Goal: Task Accomplishment & Management: Manage account settings

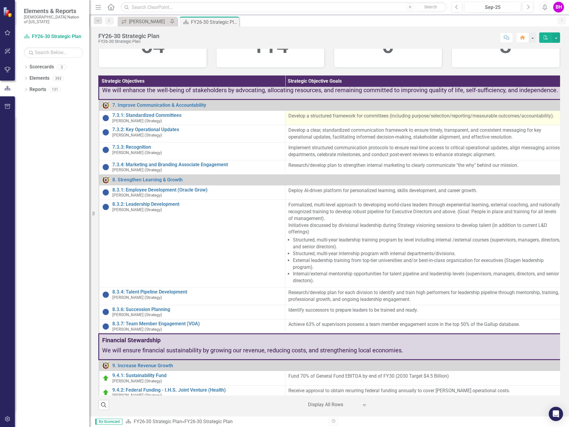
scroll to position [1935, 0]
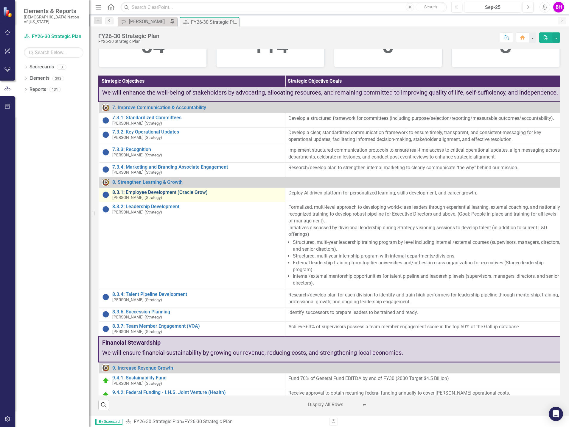
click at [190, 190] on link "8.3.1: Employee Development (Oracle Grow)" at bounding box center [197, 192] width 170 height 5
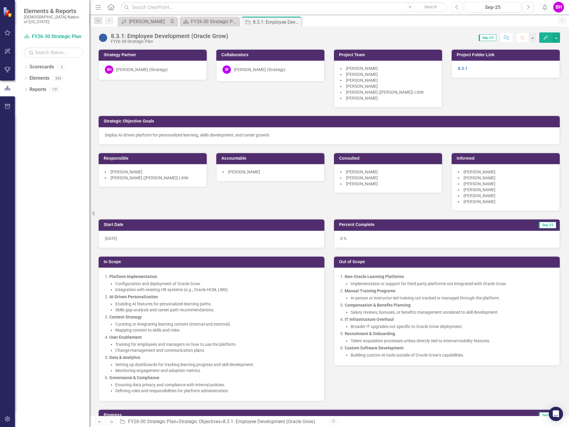
click at [363, 87] on span "[PERSON_NAME]" at bounding box center [362, 86] width 32 height 5
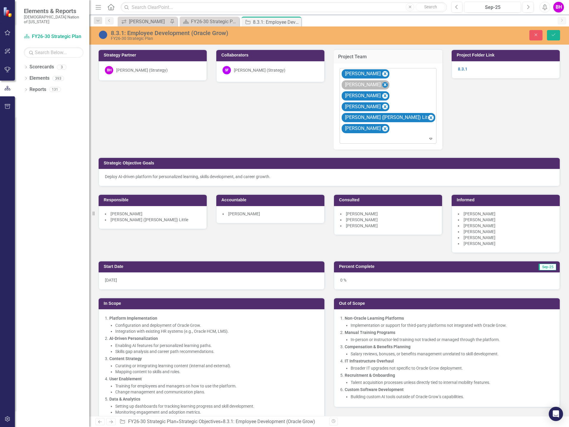
click at [388, 81] on icon "Remove Colby Hicks" at bounding box center [385, 84] width 6 height 7
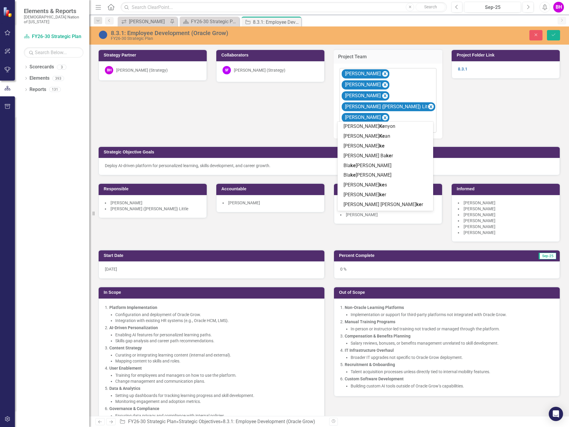
type input "k"
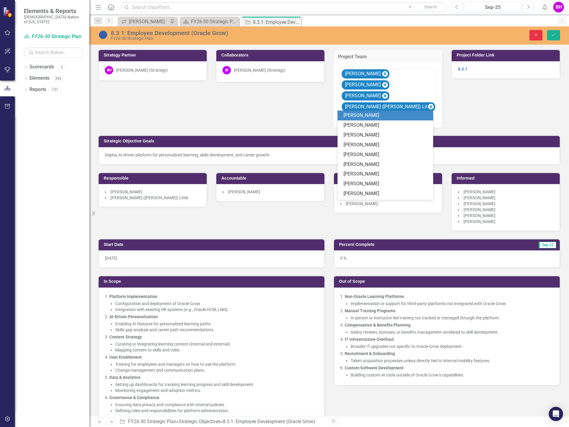
click at [538, 35] on icon "Close" at bounding box center [535, 35] width 5 height 4
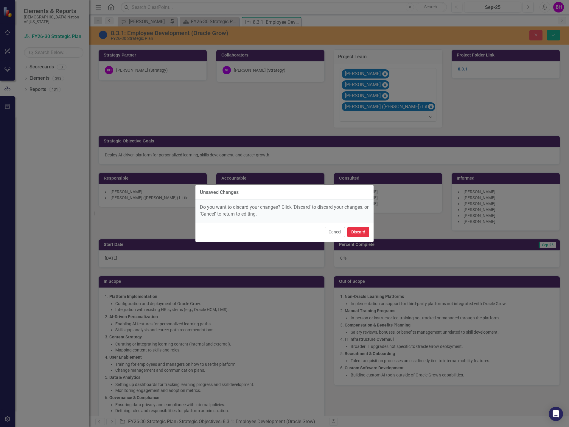
drag, startPoint x: 361, startPoint y: 234, endPoint x: 371, endPoint y: 232, distance: 10.9
click at [361, 234] on button "Discard" at bounding box center [358, 232] width 22 height 10
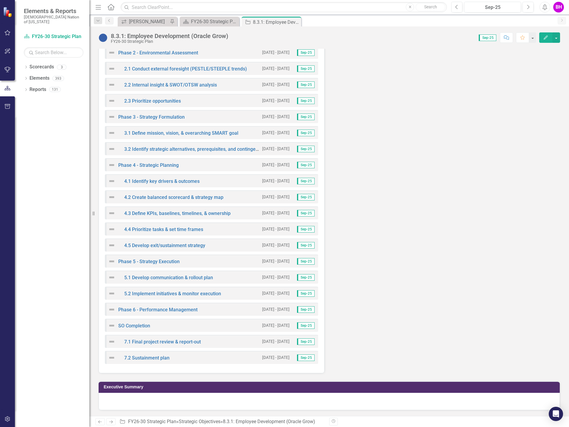
scroll to position [929, 0]
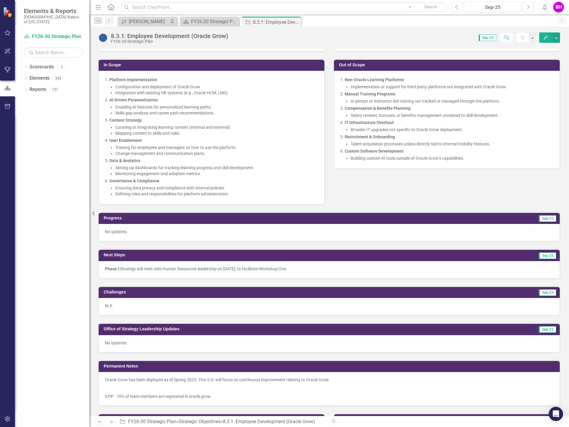
scroll to position [185, 0]
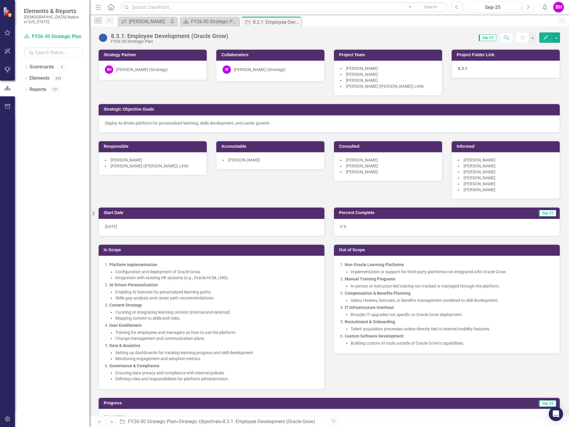
scroll to position [185, 0]
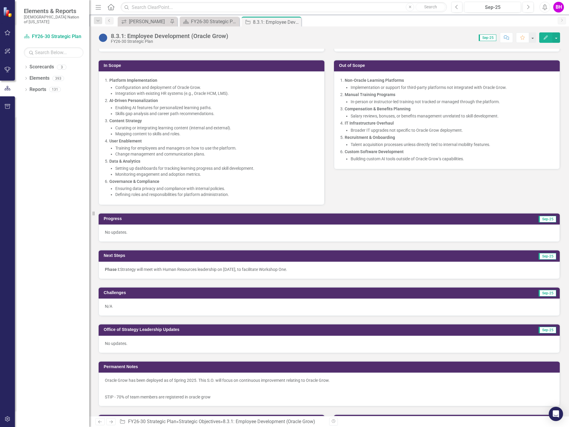
click at [257, 174] on li "Monitoring engagement and adoption metrics." at bounding box center [216, 174] width 203 height 6
click at [295, 21] on icon "Close" at bounding box center [295, 22] width 6 height 5
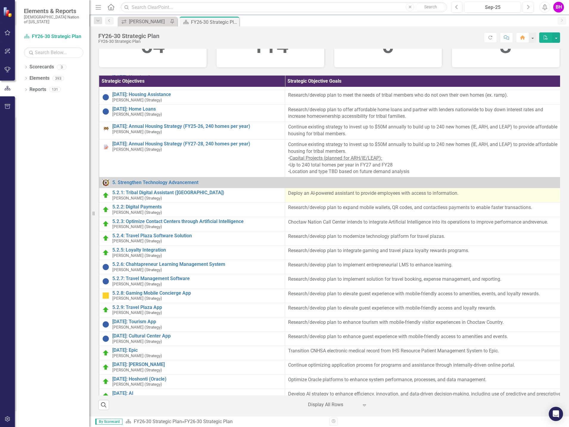
scroll to position [1525, 0]
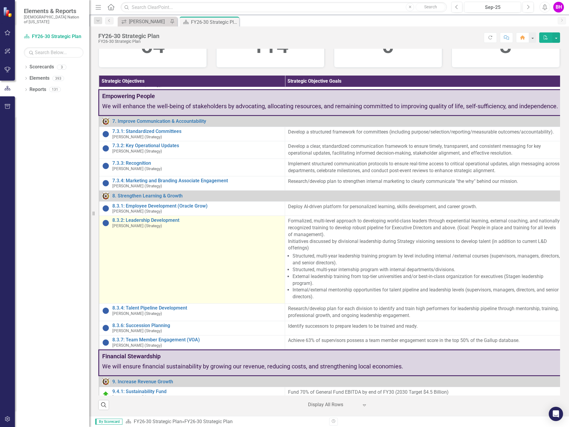
scroll to position [1935, 0]
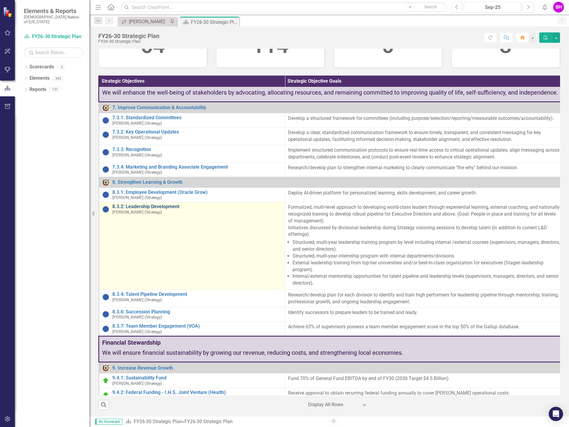
click at [152, 204] on link "8.3.2: Leadership Development" at bounding box center [197, 206] width 170 height 5
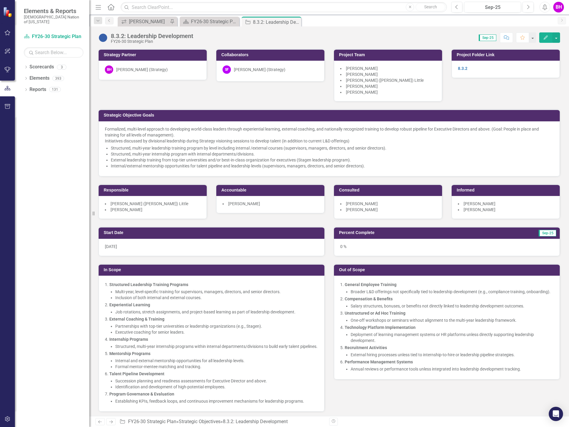
drag, startPoint x: 377, startPoint y: 168, endPoint x: 135, endPoint y: 129, distance: 245.4
click at [135, 131] on div "Formalized, multi-level approach to developing world-class leaders through expe…" at bounding box center [329, 147] width 448 height 43
click at [104, 129] on div "Formalized, multi-level approach to developing world-class leaders through expe…" at bounding box center [329, 148] width 461 height 55
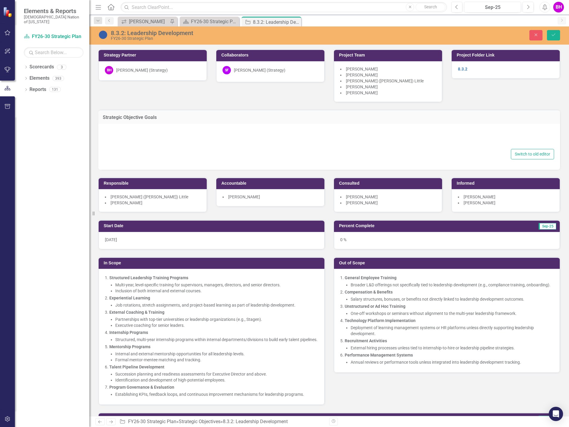
type textarea "<p>Formalized, multi-level approach to developing world-class leaders through e…"
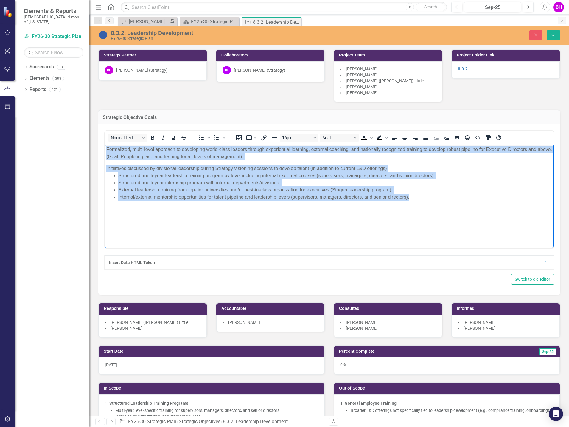
drag, startPoint x: 107, startPoint y: 151, endPoint x: 440, endPoint y: 226, distance: 341.4
click at [440, 226] on body "Formalized, multi-level approach to developing world-class leaders through expe…" at bounding box center [329, 189] width 448 height 89
copy body "Formalized, multi-level approach to developing world-class leaders through expe…"
click at [318, 172] on li "Structured, multi-year leadership training program by level including internal …" at bounding box center [334, 175] width 433 height 7
click at [168, 159] on p "Formalized, multi-level approach to developing world-class leaders through expe…" at bounding box center [328, 153] width 445 height 14
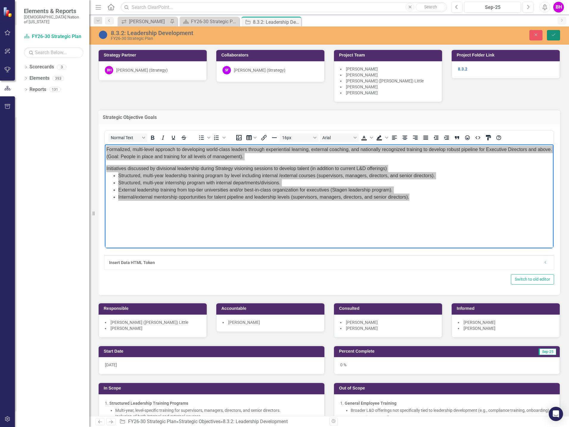
click at [552, 36] on icon "Save" at bounding box center [552, 35] width 5 height 4
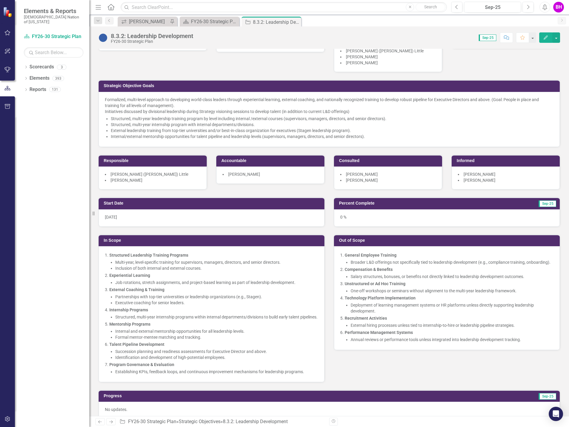
scroll to position [30, 0]
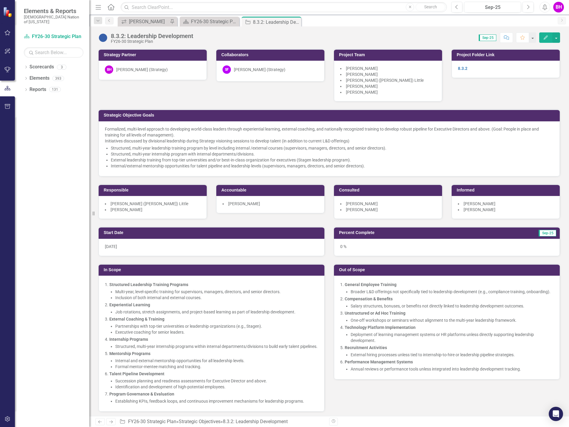
scroll to position [30, 0]
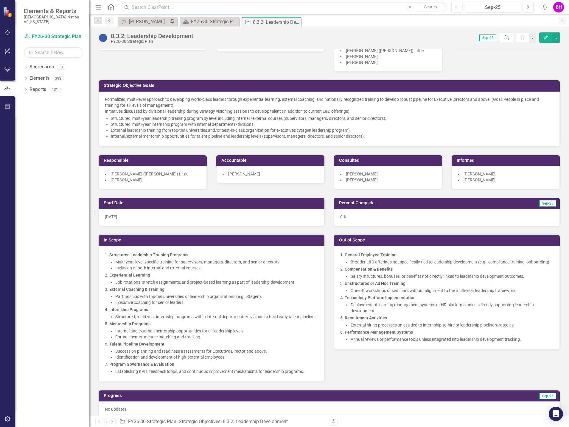
click at [539, 65] on div "Strategy Partner BH Brooke Hanohano (Strategy) Collaborators SF Sheriden Franks…" at bounding box center [329, 101] width 470 height 178
click at [295, 22] on icon "Close" at bounding box center [295, 22] width 6 height 5
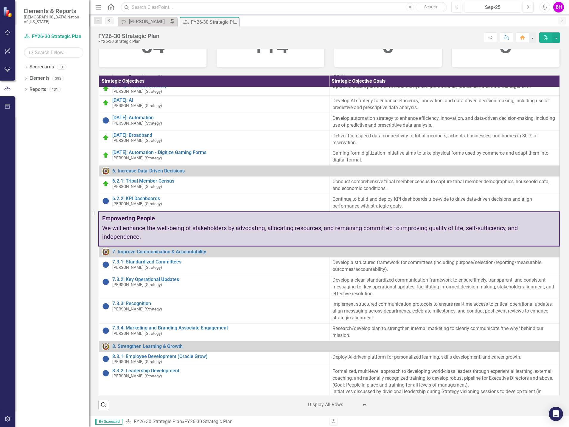
scroll to position [1965, 0]
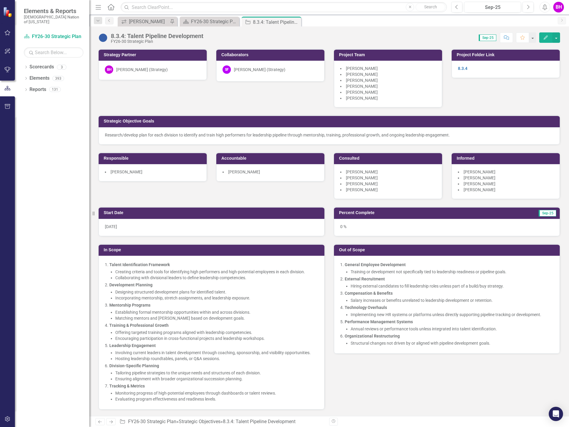
click at [106, 135] on div "Research/develop plan for each division to identify and train high performers f…" at bounding box center [329, 135] width 448 height 6
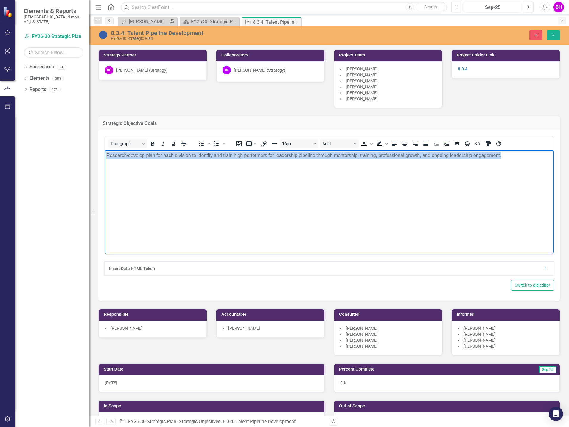
drag, startPoint x: 522, startPoint y: 157, endPoint x: 91, endPoint y: 148, distance: 430.5
click at [105, 151] on html "Research/develop plan for each division to identify and train high performers f…" at bounding box center [329, 195] width 448 height 89
copy div "Research/develop plan for each division to identify and train high performers f…"
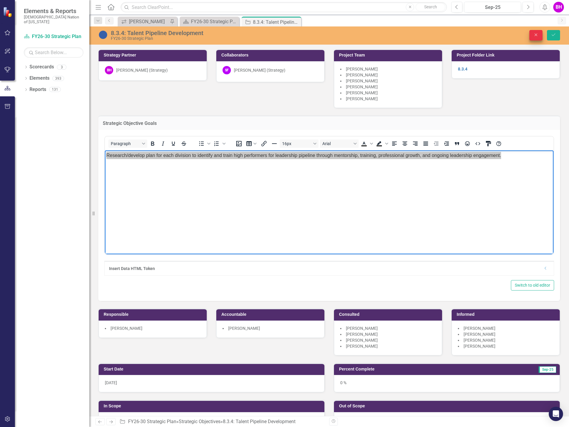
click at [535, 34] on icon "Close" at bounding box center [535, 35] width 5 height 4
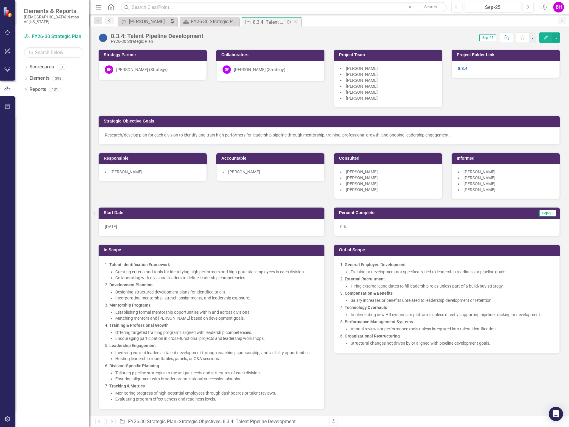
click at [295, 22] on icon "Close" at bounding box center [295, 22] width 6 height 5
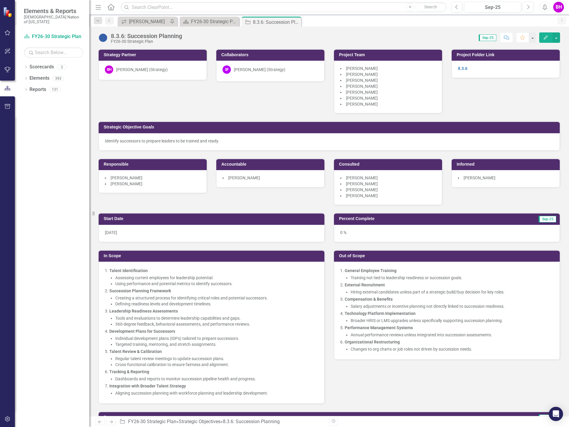
click at [196, 141] on div "Identify successors to prepare leaders to be trained and ready." at bounding box center [329, 141] width 448 height 6
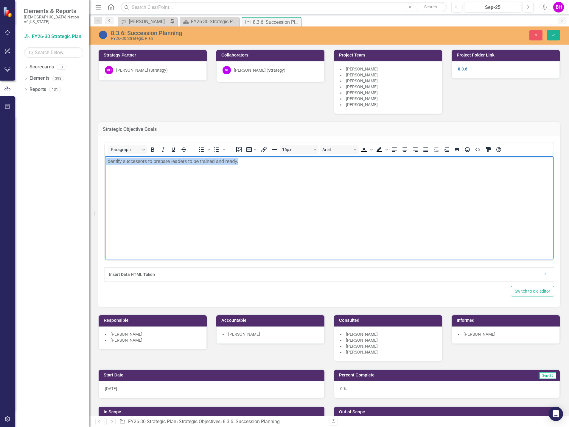
drag, startPoint x: 261, startPoint y: 163, endPoint x: 98, endPoint y: 149, distance: 163.4
click at [105, 157] on html "Identify successors to prepare leaders to be trained and ready." at bounding box center [329, 201] width 448 height 89
copy div "Identify successors to prepare leaders to be trained and ready."
click at [533, 35] on icon "Close" at bounding box center [535, 35] width 5 height 4
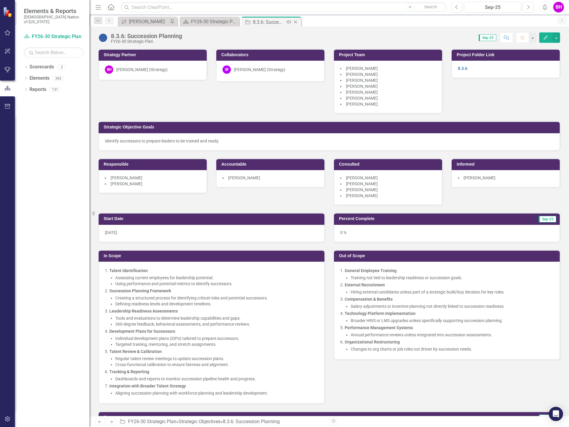
click at [297, 21] on icon "Close" at bounding box center [295, 22] width 6 height 5
